Goal: Task Accomplishment & Management: Complete application form

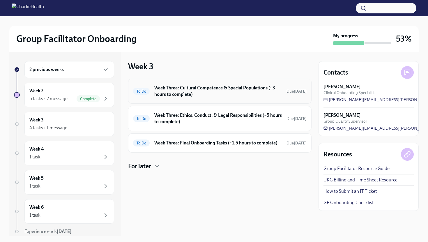
click at [190, 89] on h6 "Week Three: Cultural Competence & Special Populations (~3 hours to complete)" at bounding box center [218, 91] width 128 height 13
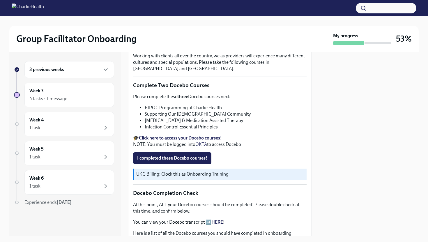
scroll to position [175, 0]
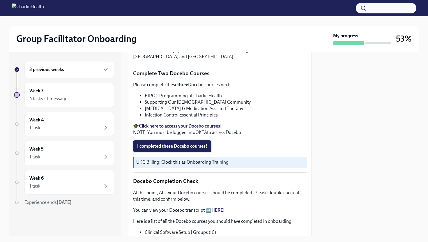
click at [170, 147] on span "I completed these Docebo courses!" at bounding box center [172, 146] width 70 height 6
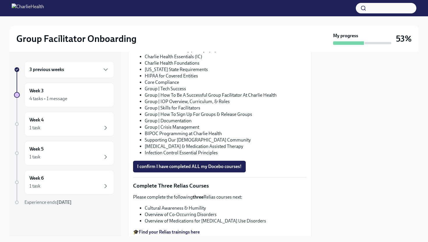
scroll to position [374, 0]
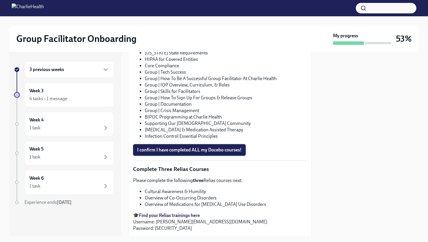
click at [185, 151] on span "I confirm I have completed ALL my Docebo courses!" at bounding box center [189, 150] width 105 height 6
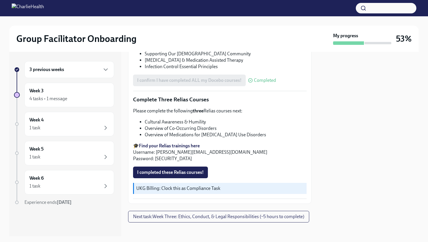
scroll to position [449, 0]
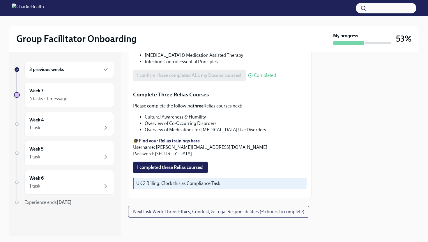
click at [173, 142] on strong "Find your Relias trainings here" at bounding box center [169, 141] width 61 height 6
